Goal: Task Accomplishment & Management: Use online tool/utility

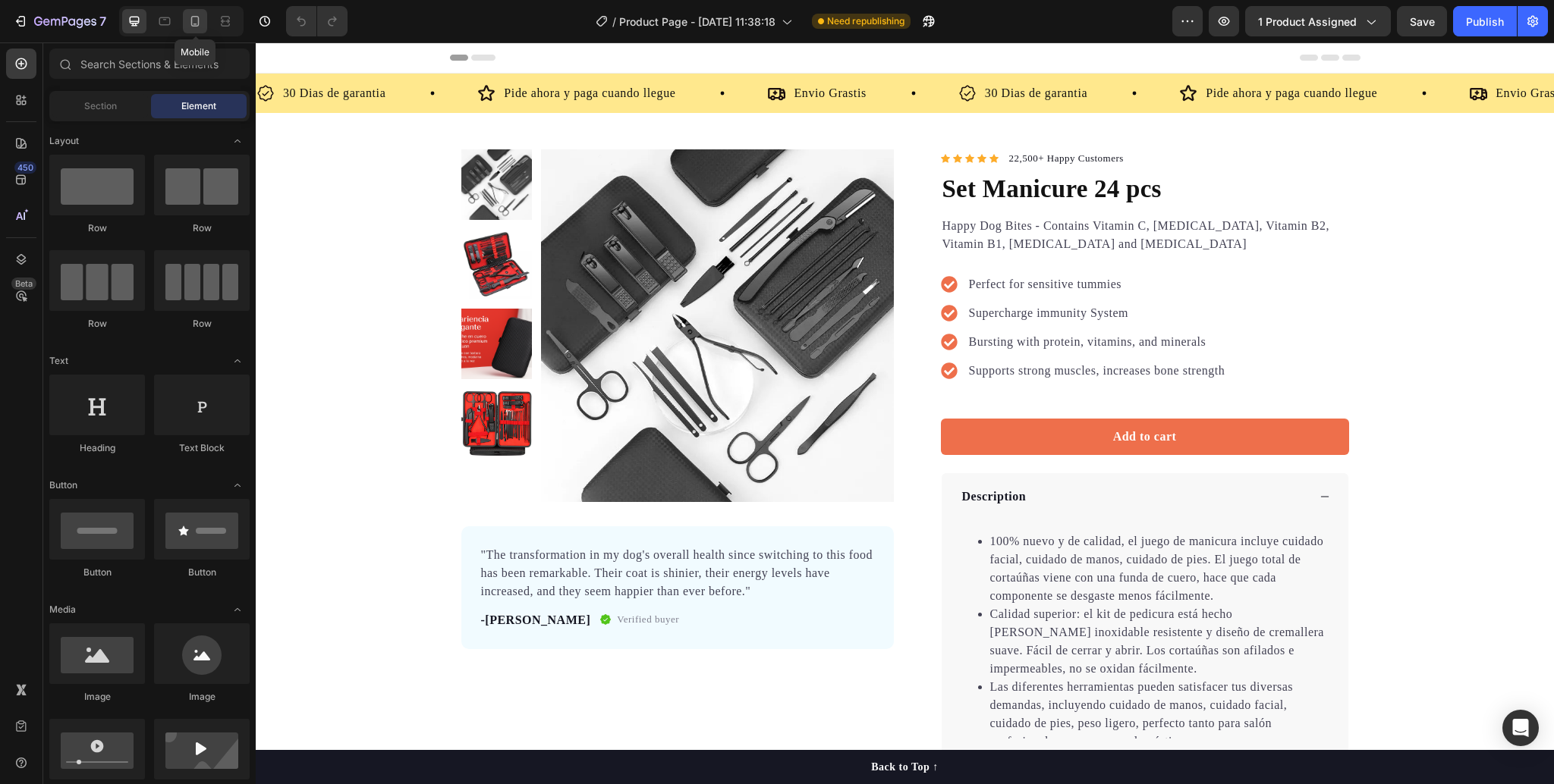
click at [193, 15] on icon at bounding box center [195, 21] width 15 height 15
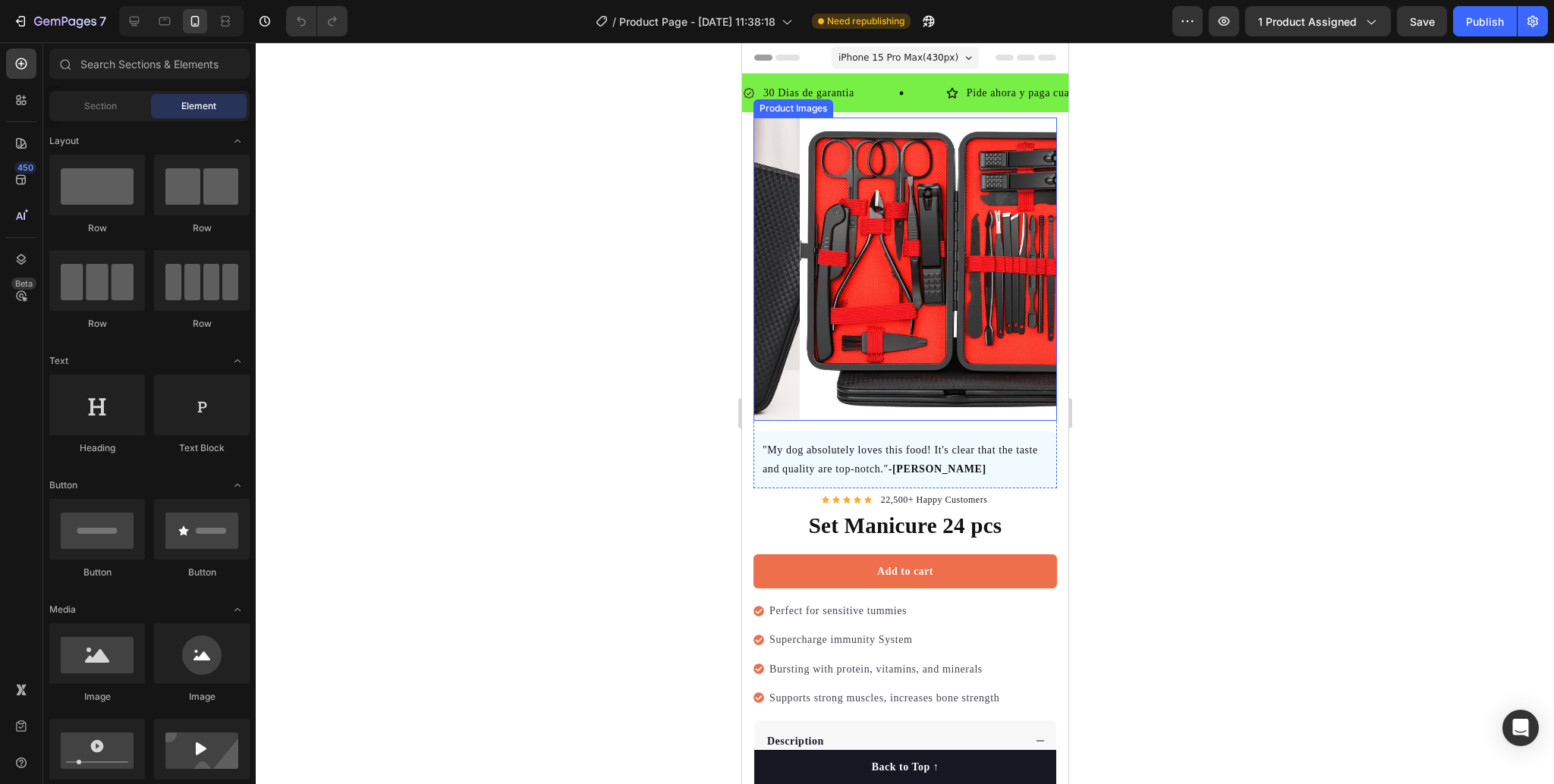
click at [978, 311] on img at bounding box center [950, 269] width 304 height 304
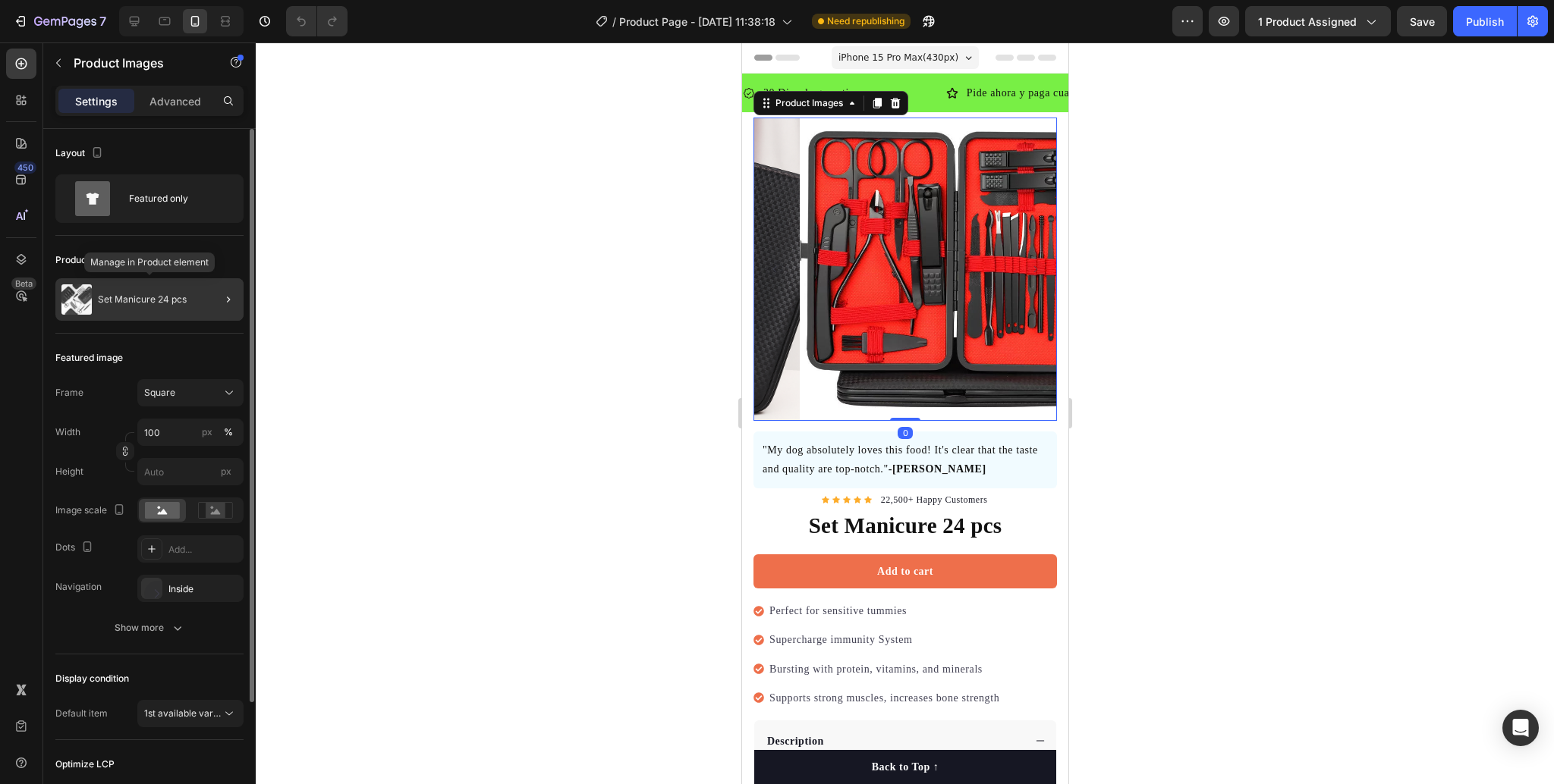
click at [145, 298] on p "Set Manicure 24 pcs" at bounding box center [142, 300] width 89 height 11
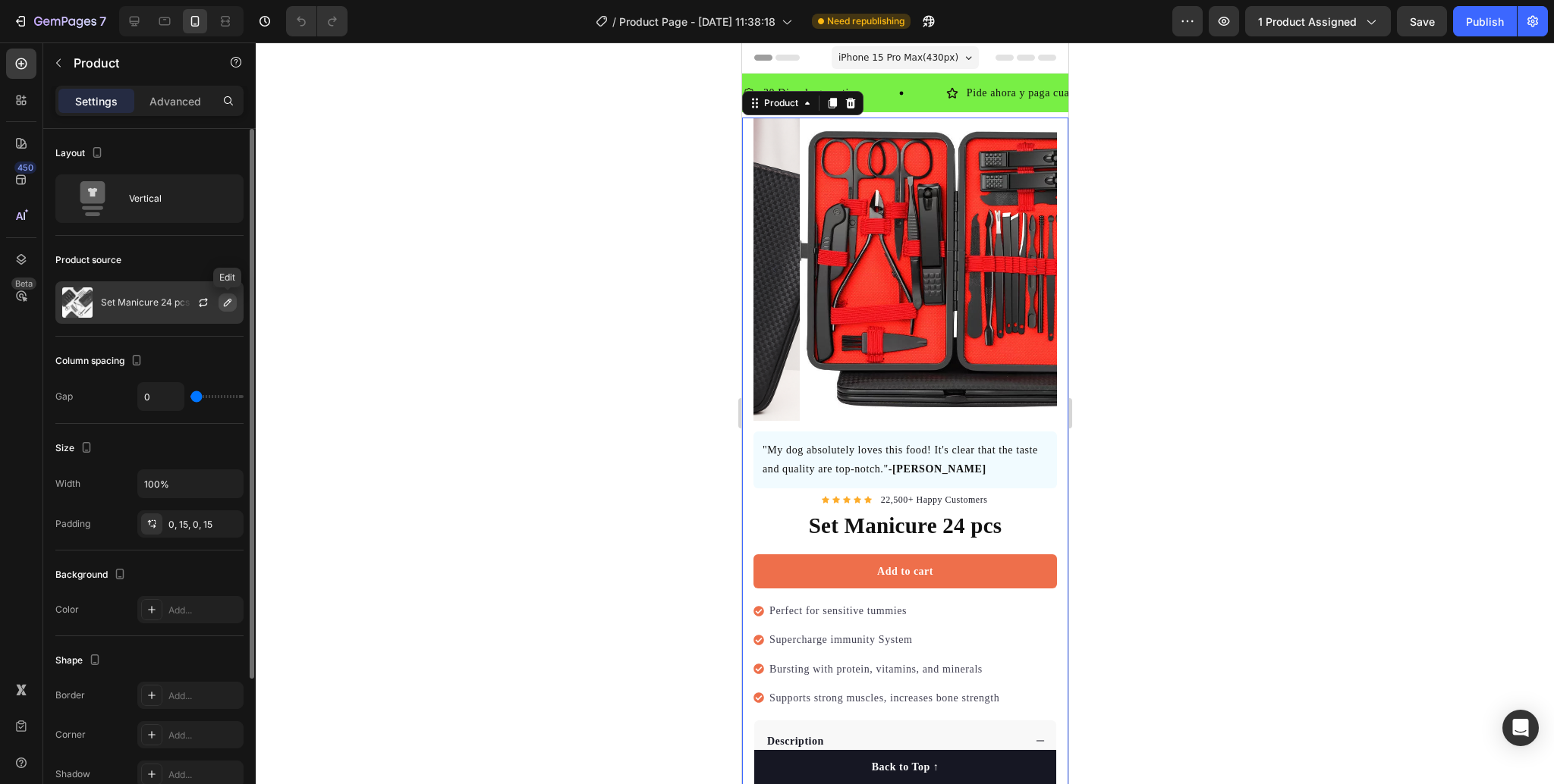
click at [233, 304] on button "button" at bounding box center [228, 303] width 18 height 18
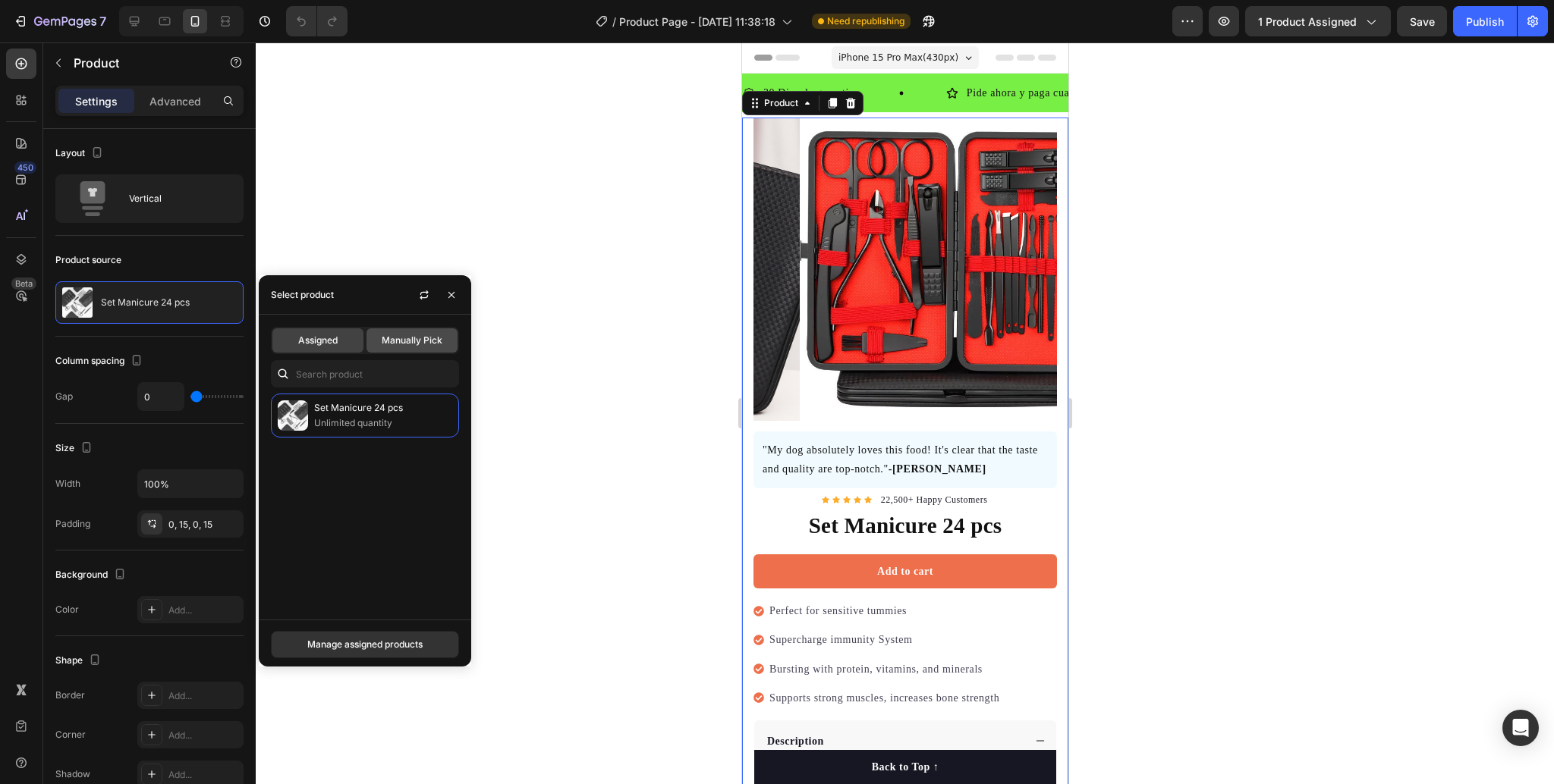
click at [403, 341] on span "Manually Pick" at bounding box center [412, 340] width 60 height 14
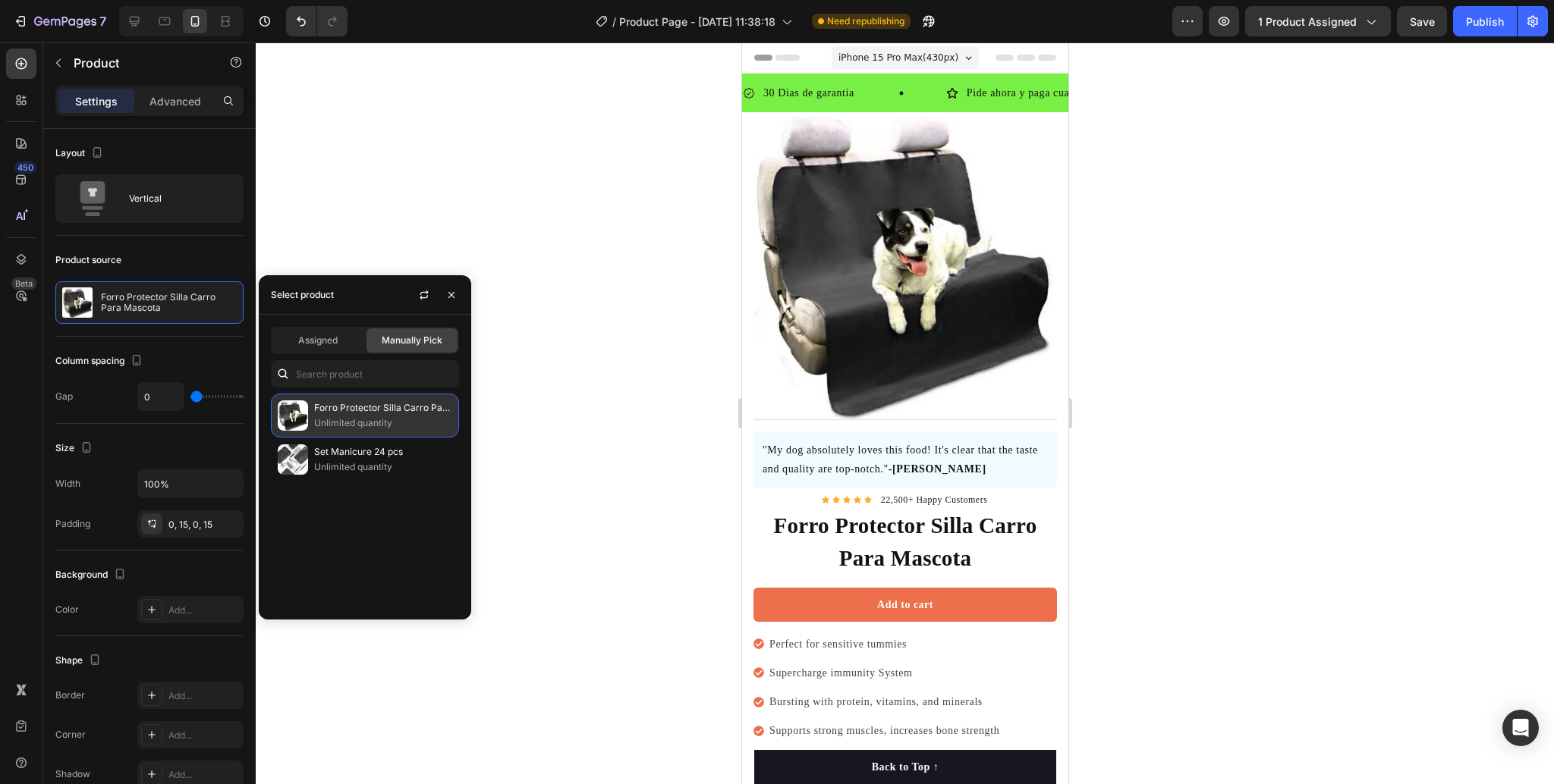
click at [380, 414] on p "Forro Protector Silla Carro Para Mascota" at bounding box center [383, 408] width 138 height 15
click at [406, 474] on p "Unlimited quantity" at bounding box center [383, 467] width 138 height 15
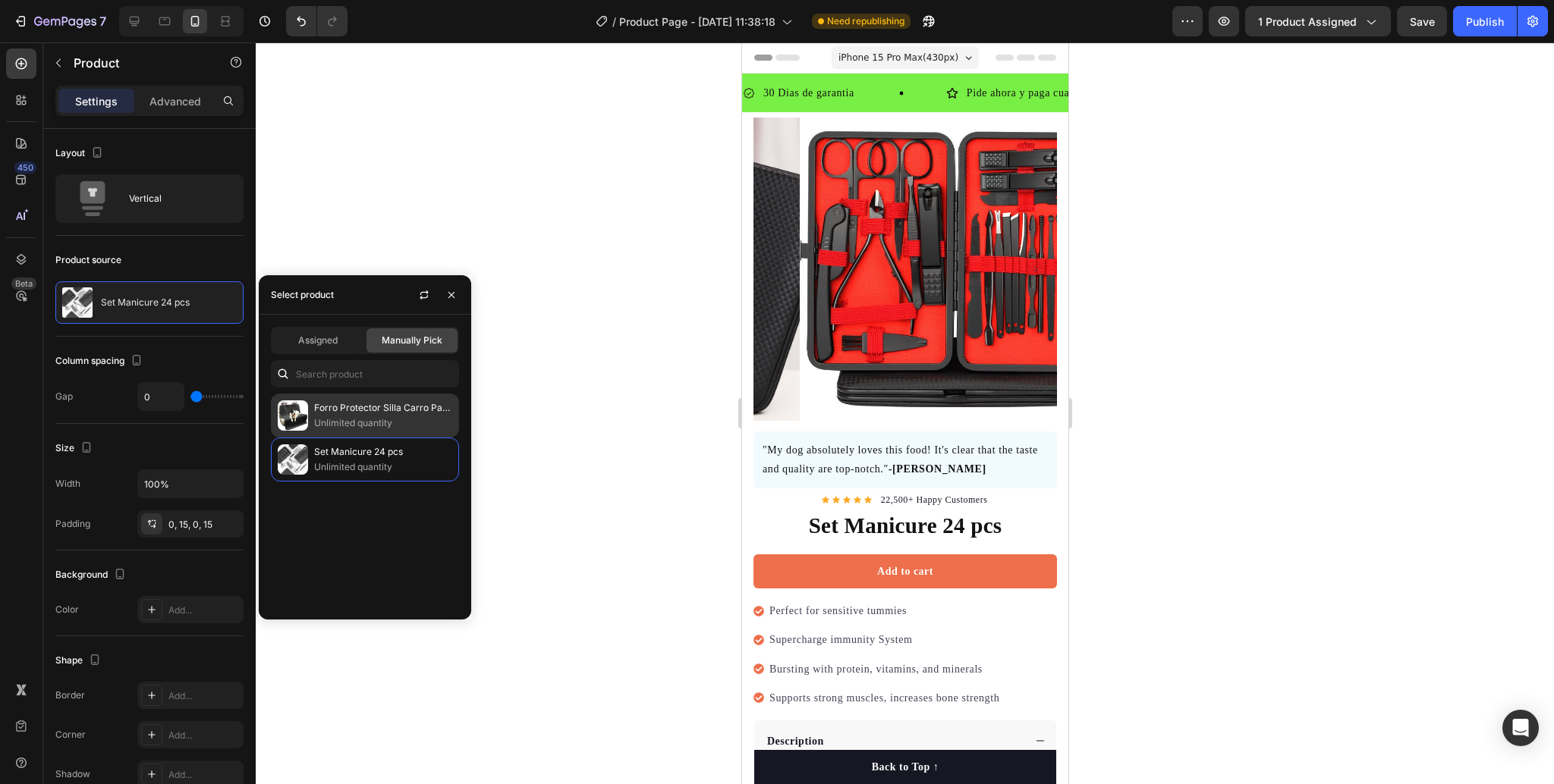
click at [381, 438] on div "Forro Protector Silla Carro Para Mascota Unlimited quantity" at bounding box center [365, 460] width 188 height 44
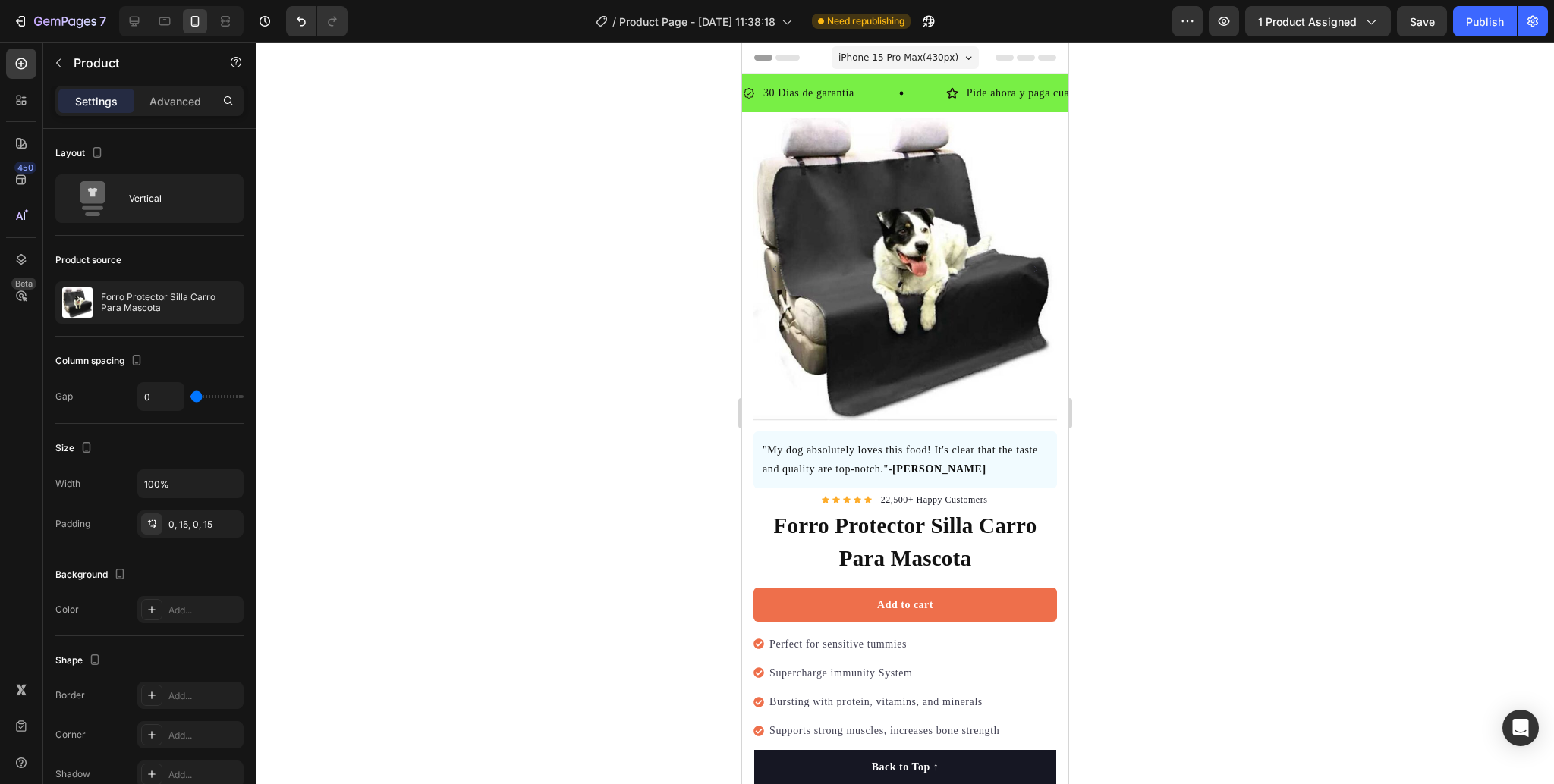
click at [599, 444] on div at bounding box center [904, 414] width 1298 height 742
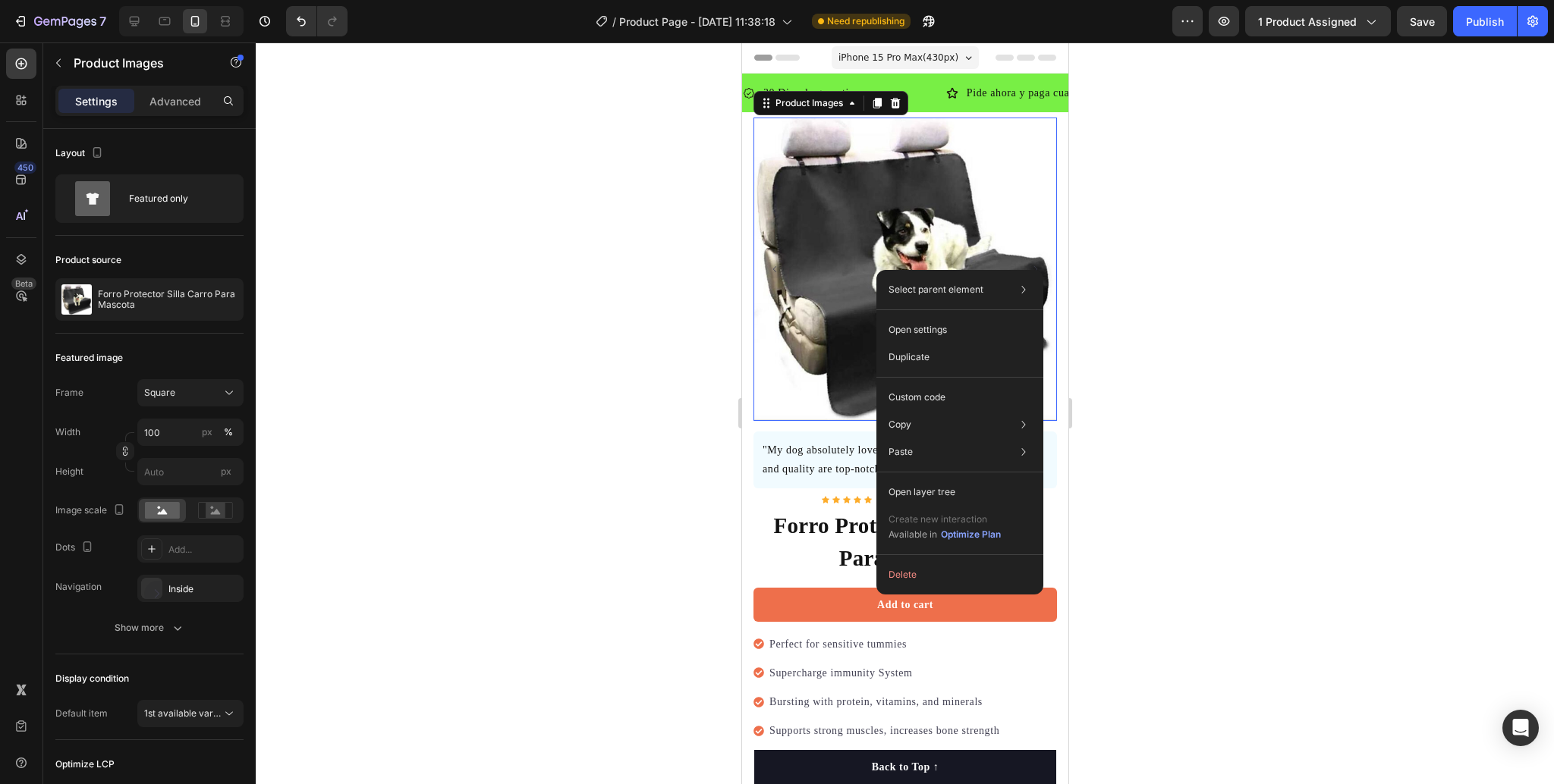
click at [1162, 285] on div at bounding box center [904, 414] width 1298 height 742
